Goal: Entertainment & Leisure: Consume media (video, audio)

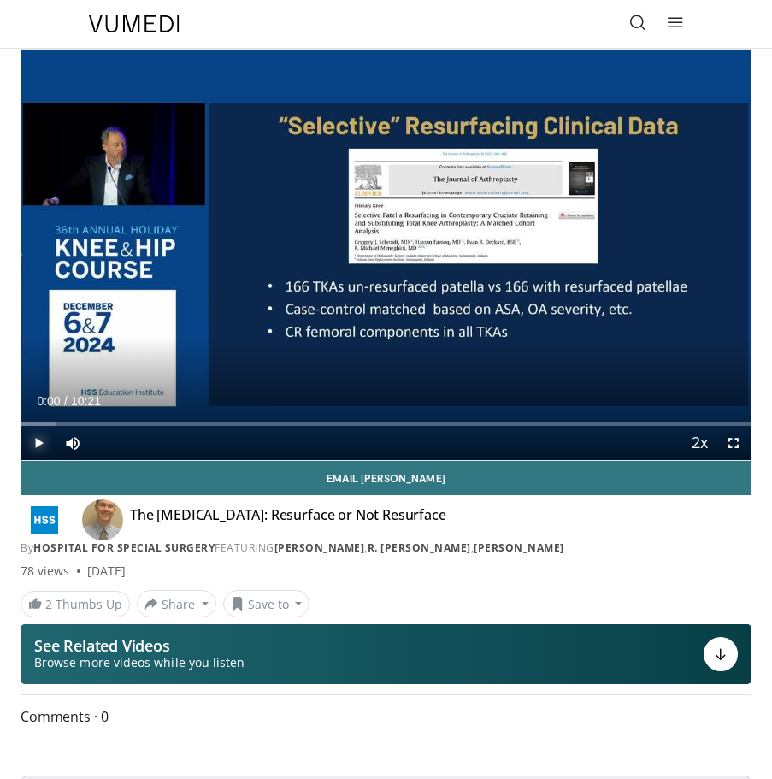
click at [37, 439] on span "Video Player" at bounding box center [38, 443] width 34 height 34
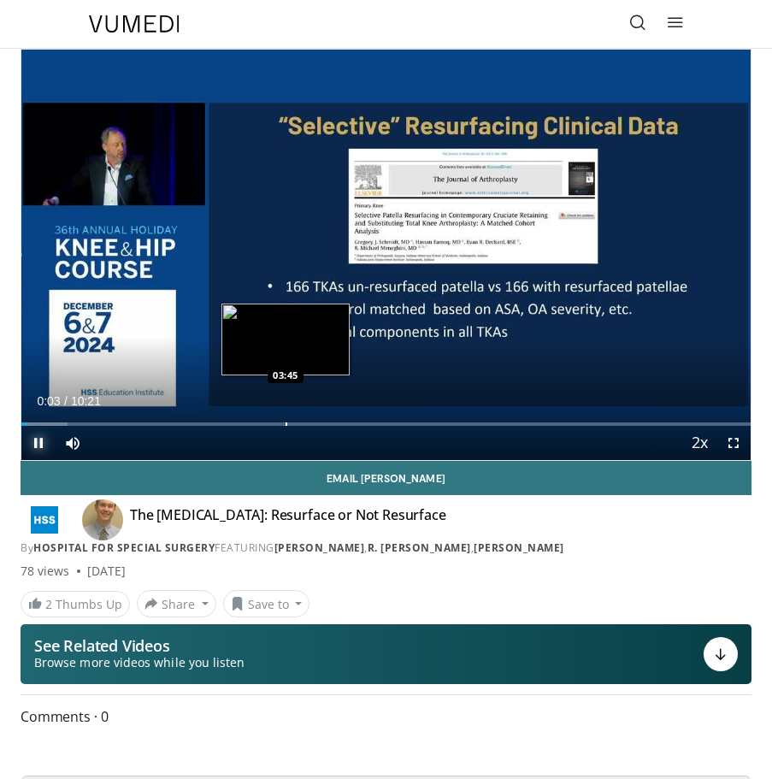
click at [286, 420] on div "Loaded : 6.37% 00:03 03:45" at bounding box center [385, 417] width 729 height 16
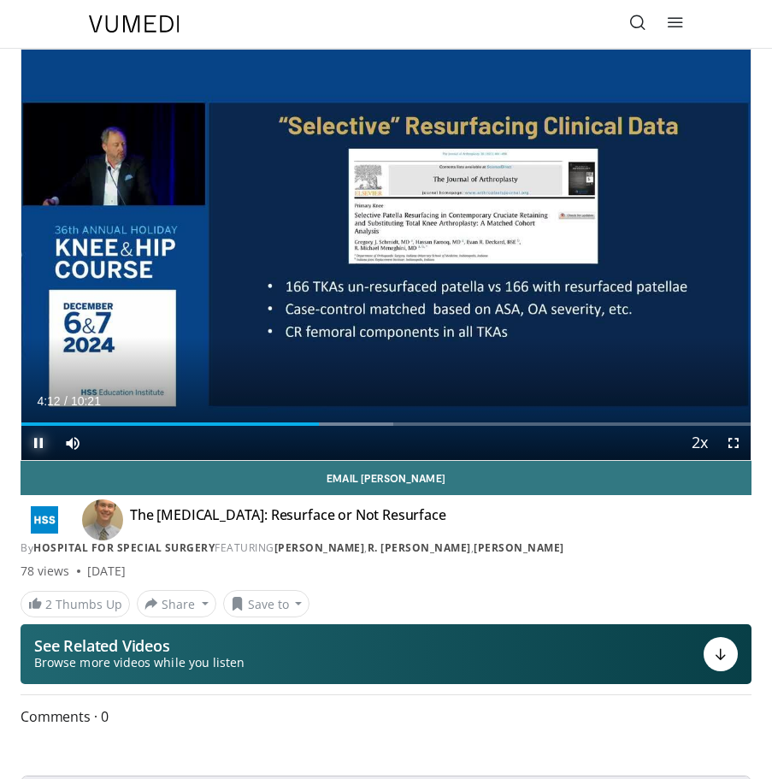
click at [35, 444] on span "Video Player" at bounding box center [38, 443] width 34 height 34
click at [42, 439] on span "Video Player" at bounding box center [38, 443] width 34 height 34
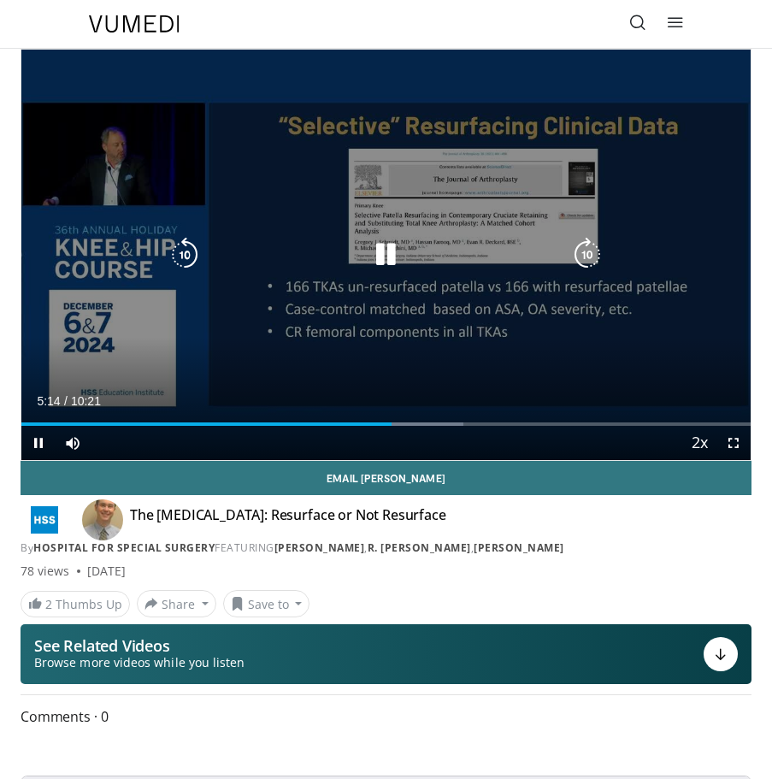
click at [383, 256] on icon "Video Player" at bounding box center [385, 255] width 34 height 34
click at [392, 262] on icon "Video Player" at bounding box center [385, 255] width 34 height 34
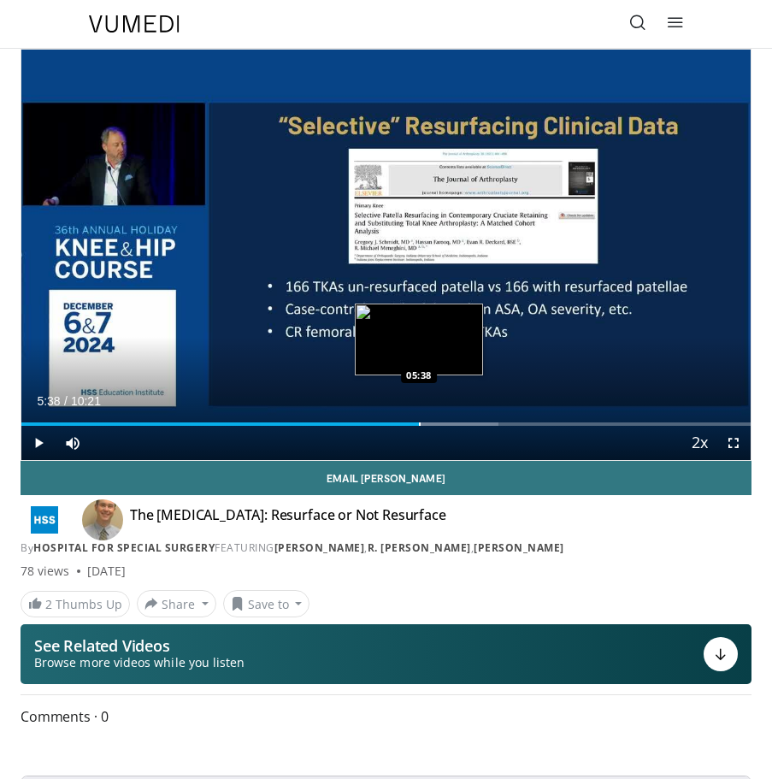
click at [419, 425] on div "Progress Bar" at bounding box center [420, 423] width 2 height 3
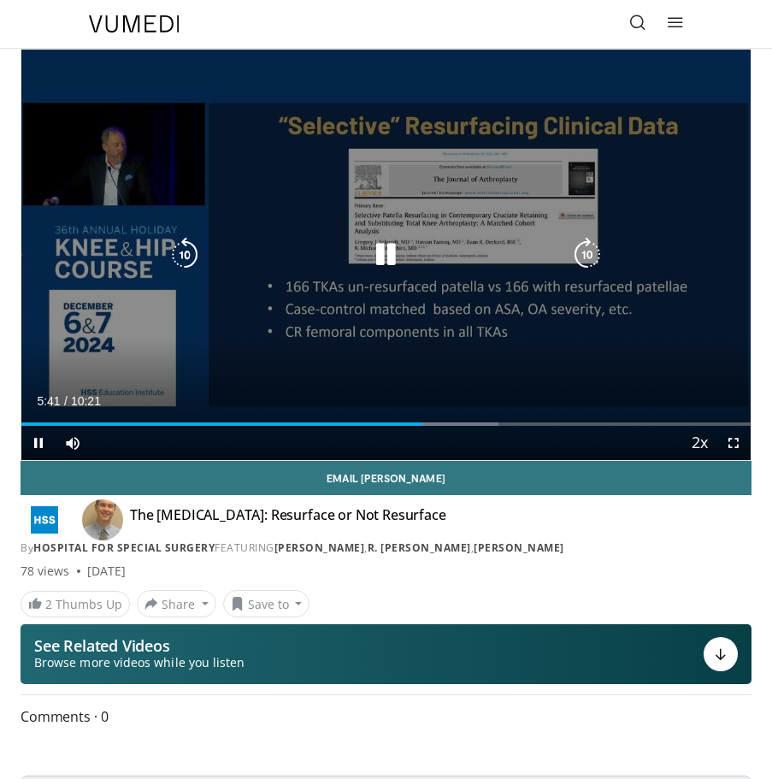
click at [380, 262] on icon "Video Player" at bounding box center [385, 255] width 34 height 34
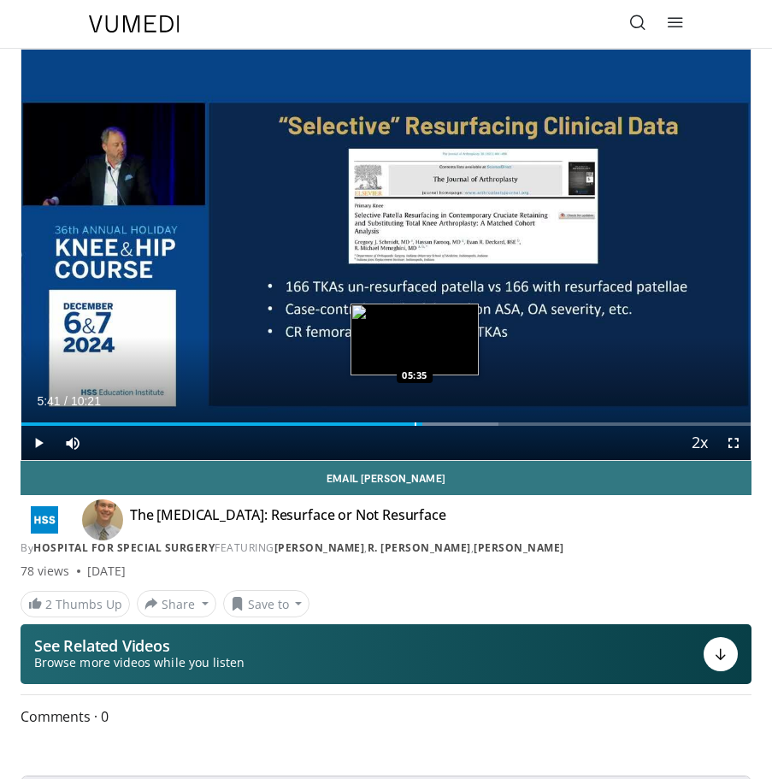
click at [415, 422] on div "Progress Bar" at bounding box center [416, 423] width 2 height 3
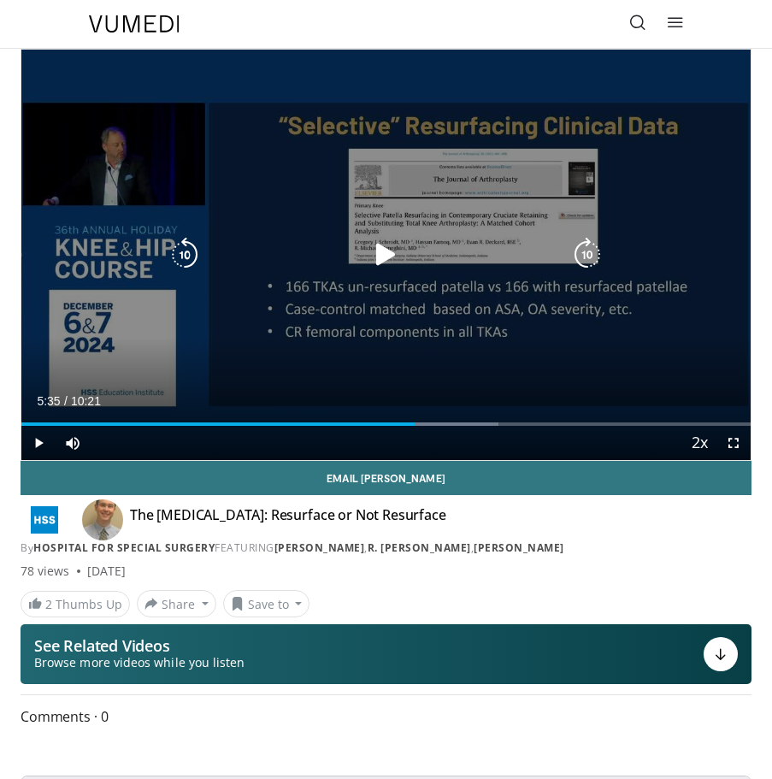
click at [391, 255] on icon "Video Player" at bounding box center [385, 255] width 34 height 34
click at [388, 262] on icon "Video Player" at bounding box center [385, 255] width 34 height 34
click at [385, 266] on icon "Video Player" at bounding box center [385, 255] width 34 height 34
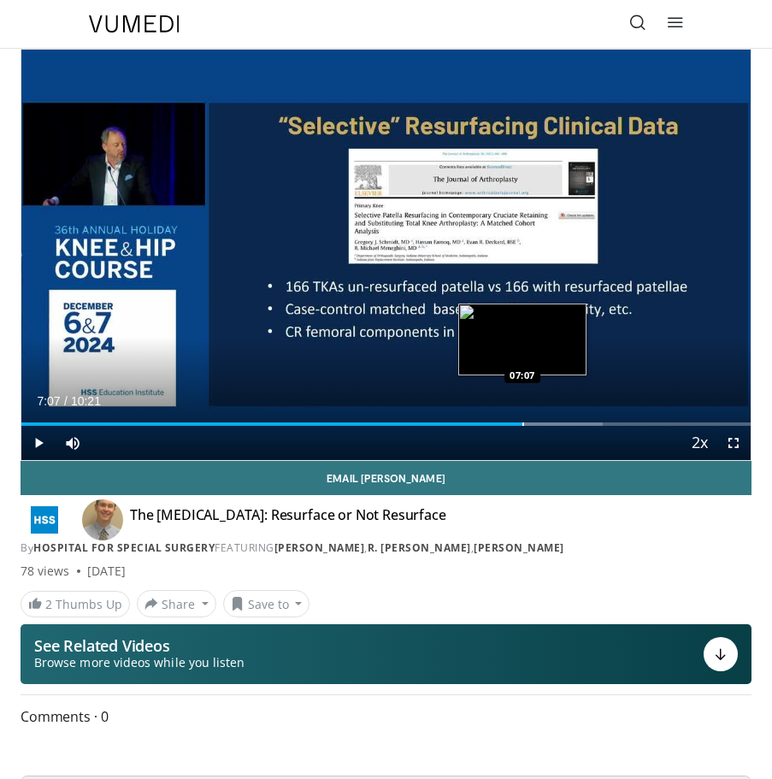
click at [522, 424] on div "Progress Bar" at bounding box center [523, 423] width 2 height 3
click at [515, 424] on div "Loaded : 79.77% 07:00 07:01" at bounding box center [385, 423] width 729 height 3
click at [504, 421] on div "Loaded : 79.77% 07:03 06:51" at bounding box center [385, 417] width 729 height 16
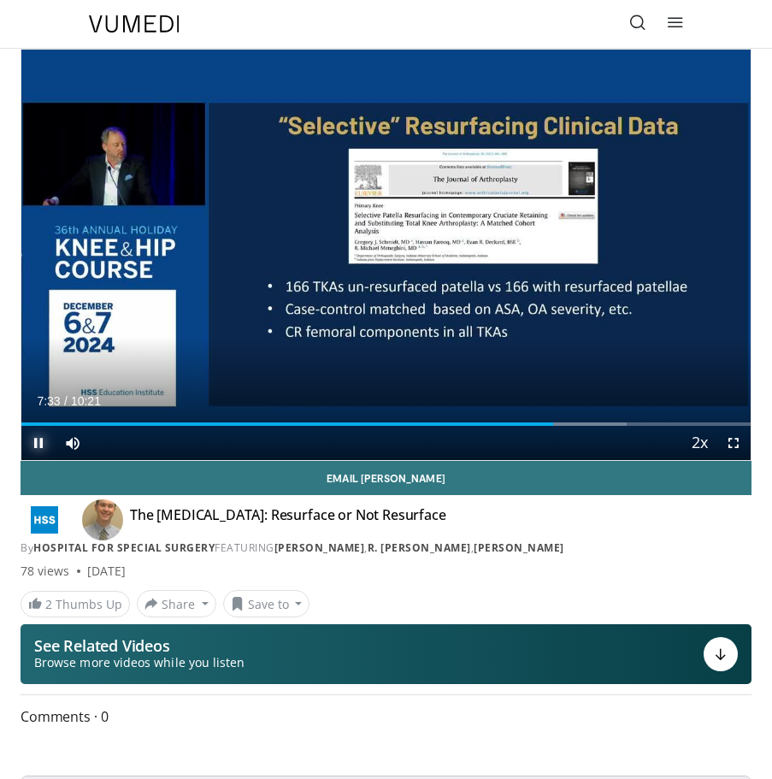
click at [39, 442] on span "Video Player" at bounding box center [38, 443] width 34 height 34
click at [36, 449] on span "Video Player" at bounding box center [38, 443] width 34 height 34
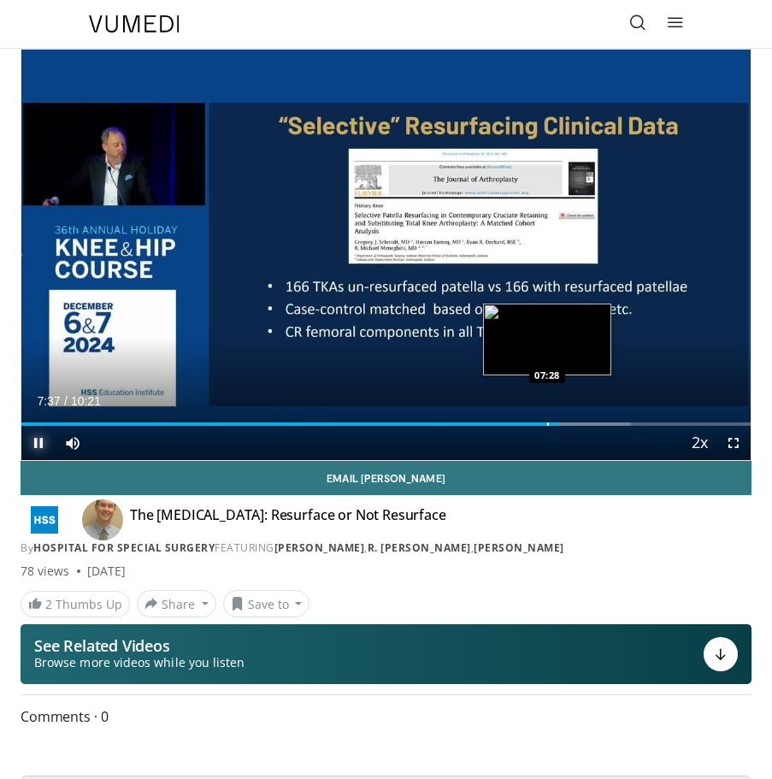
click at [547, 424] on div "Progress Bar" at bounding box center [548, 423] width 2 height 3
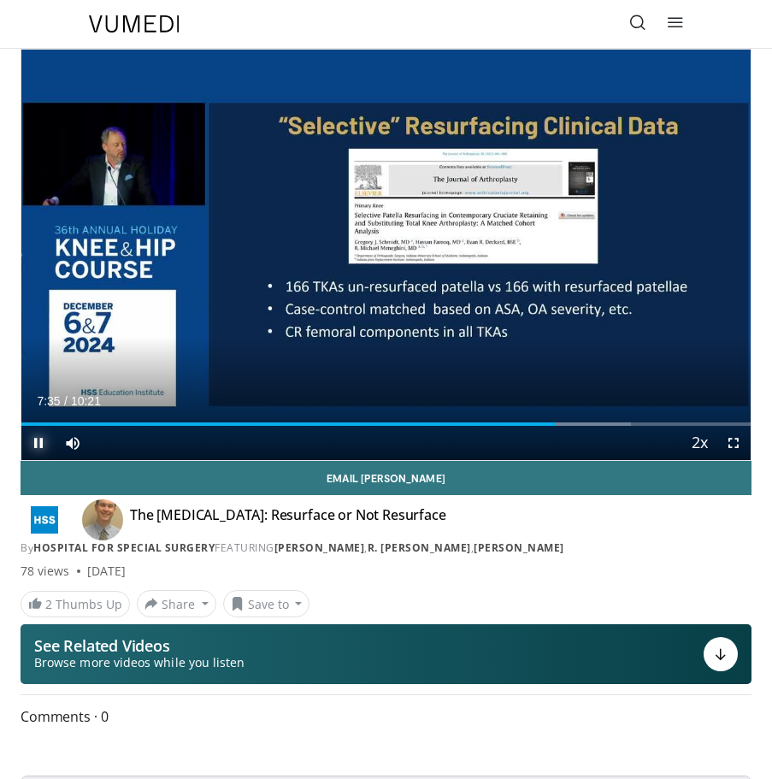
click at [40, 442] on span "Video Player" at bounding box center [38, 443] width 34 height 34
click at [42, 439] on span "Video Player" at bounding box center [38, 443] width 34 height 34
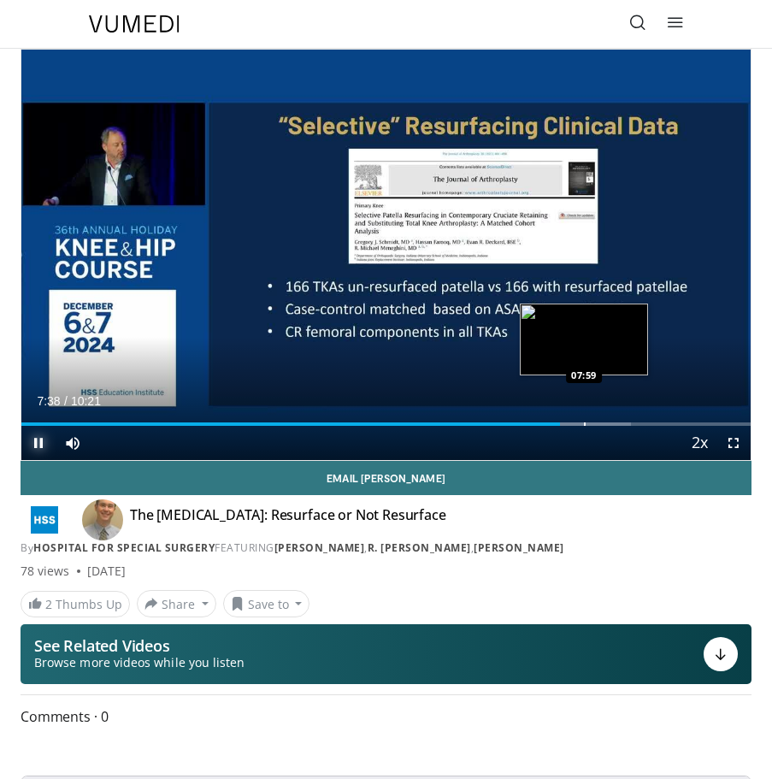
click at [584, 424] on div "Progress Bar" at bounding box center [585, 423] width 2 height 3
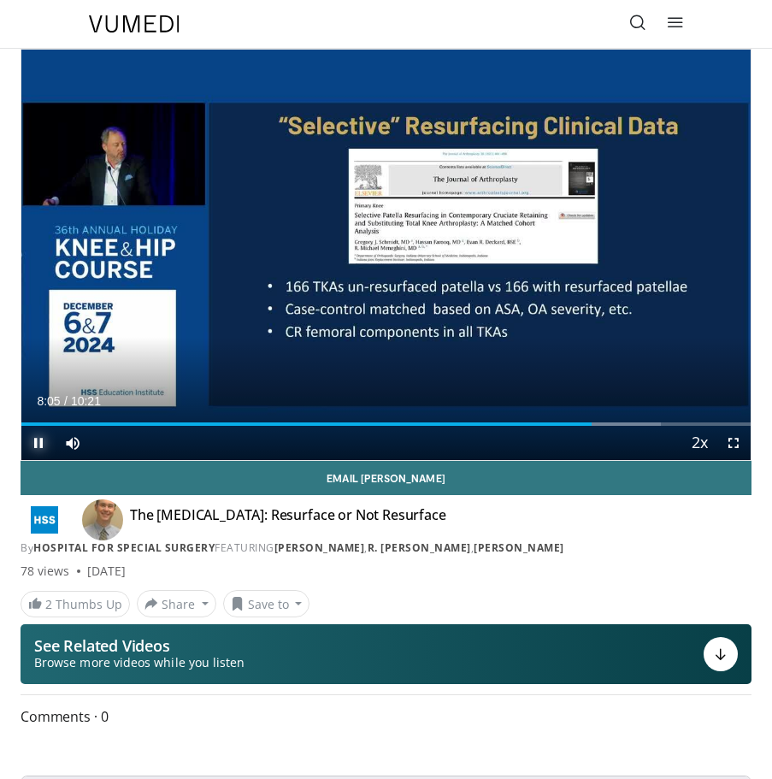
click at [42, 441] on span "Video Player" at bounding box center [38, 443] width 34 height 34
